Goal: Purchase product/service

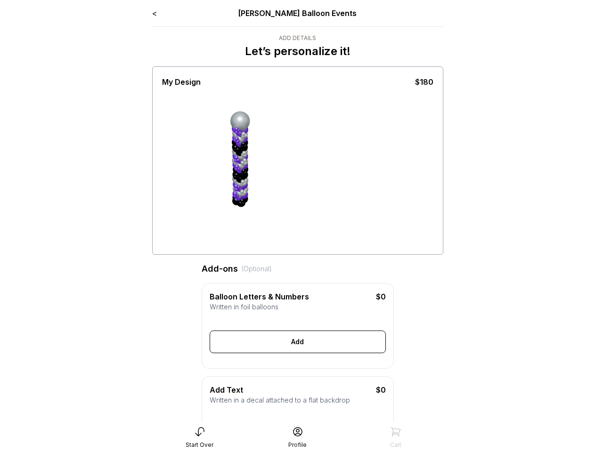
click at [204, 291] on div "Balloon Letters & Numbers $0 Written in foil balloons Generate Letter Color Num…" at bounding box center [298, 326] width 192 height 86
click at [298, 350] on div "Add" at bounding box center [298, 342] width 176 height 23
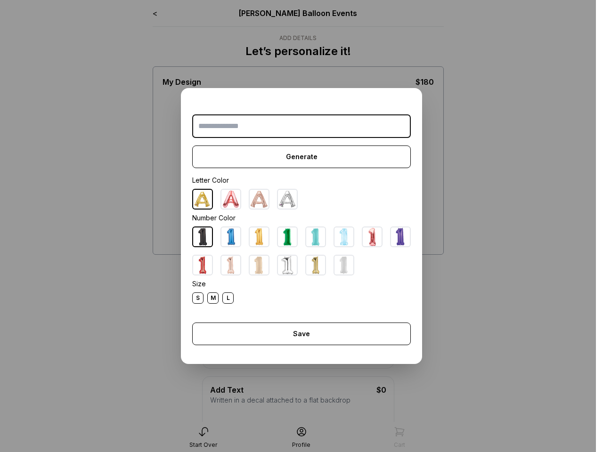
click at [204, 284] on div "Generate Letter Color Number Color Size S M L Save Close" at bounding box center [301, 226] width 241 height 276
click at [200, 438] on dialog "Generate Letter Color Number Color Size S M L Save Close" at bounding box center [301, 226] width 603 height 452
